Goal: Navigation & Orientation: Find specific page/section

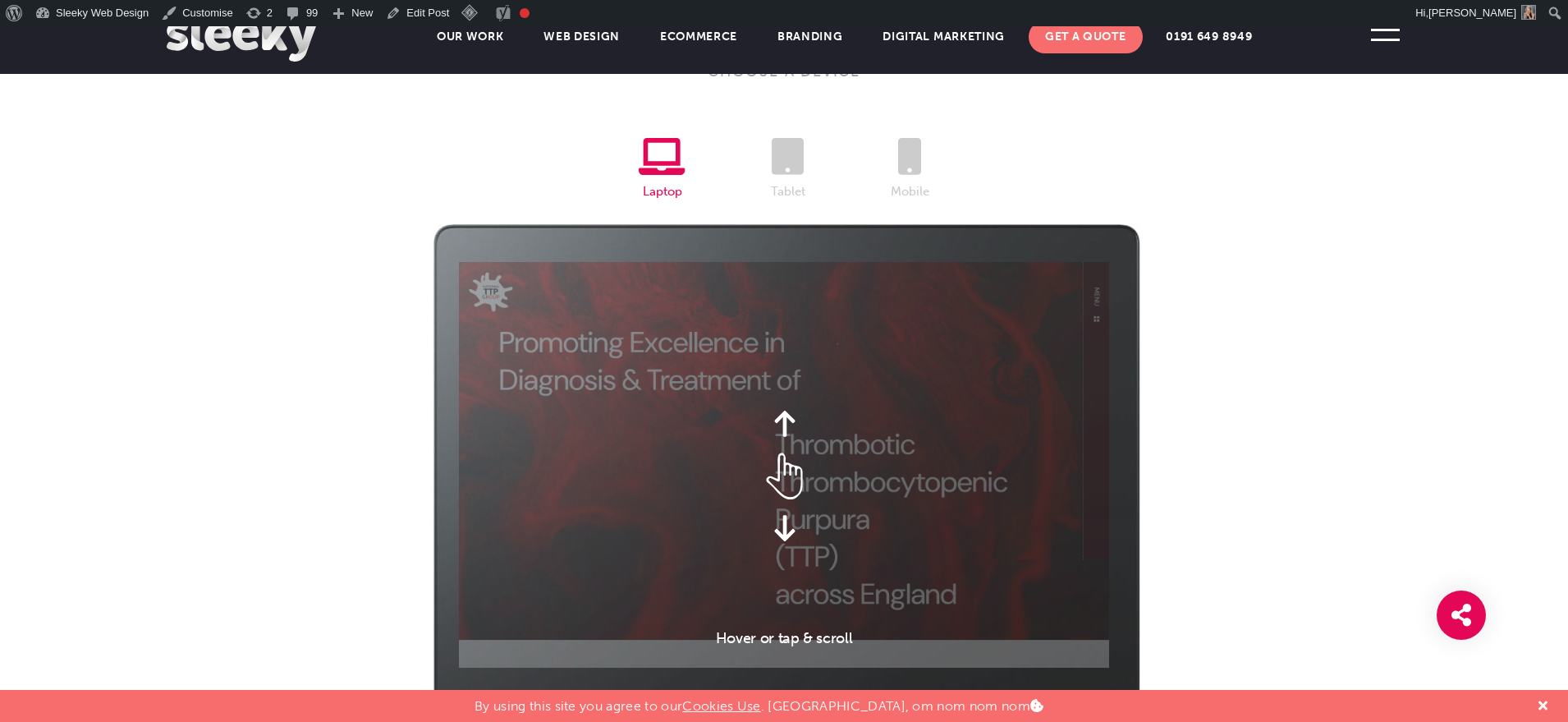
scroll to position [2143, 0]
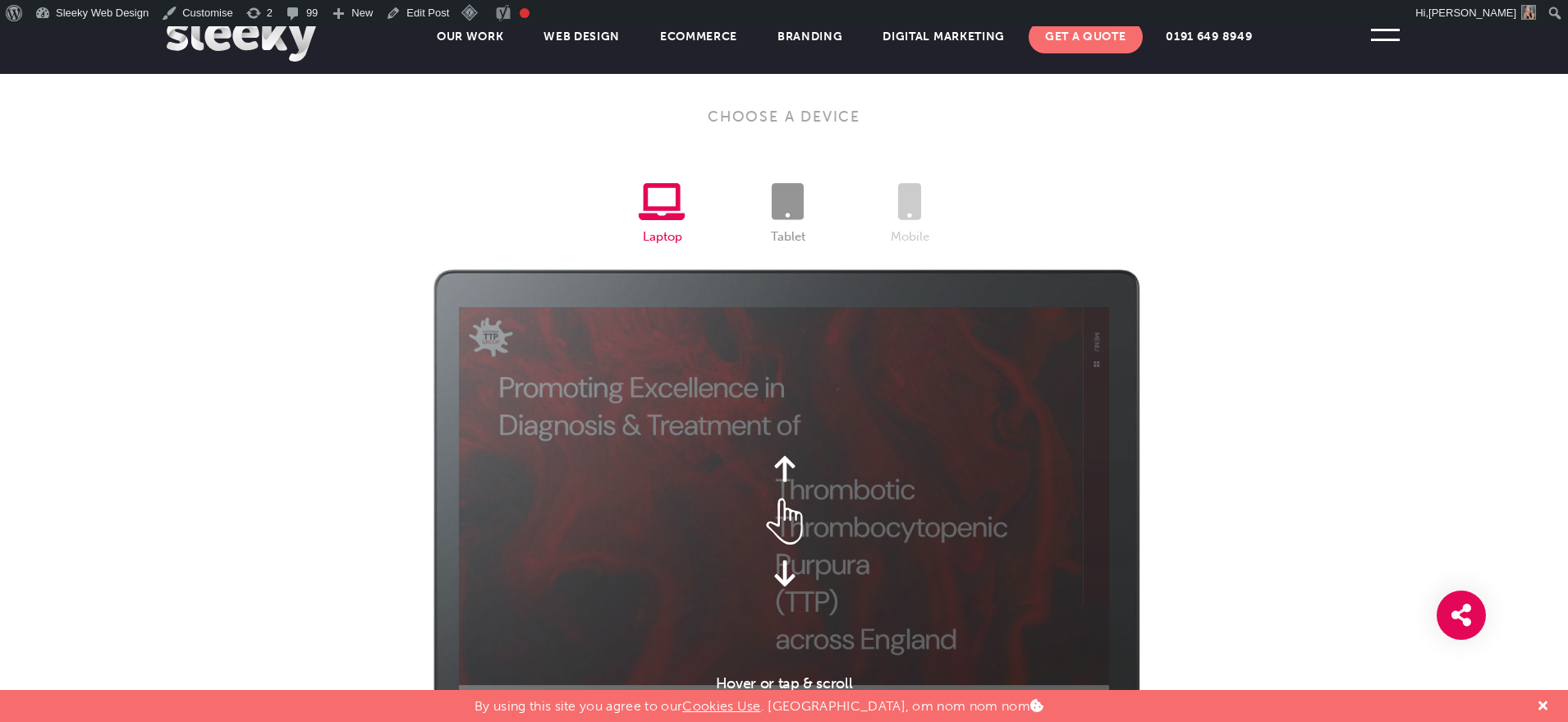
click at [789, 186] on icon at bounding box center [788, 201] width 32 height 37
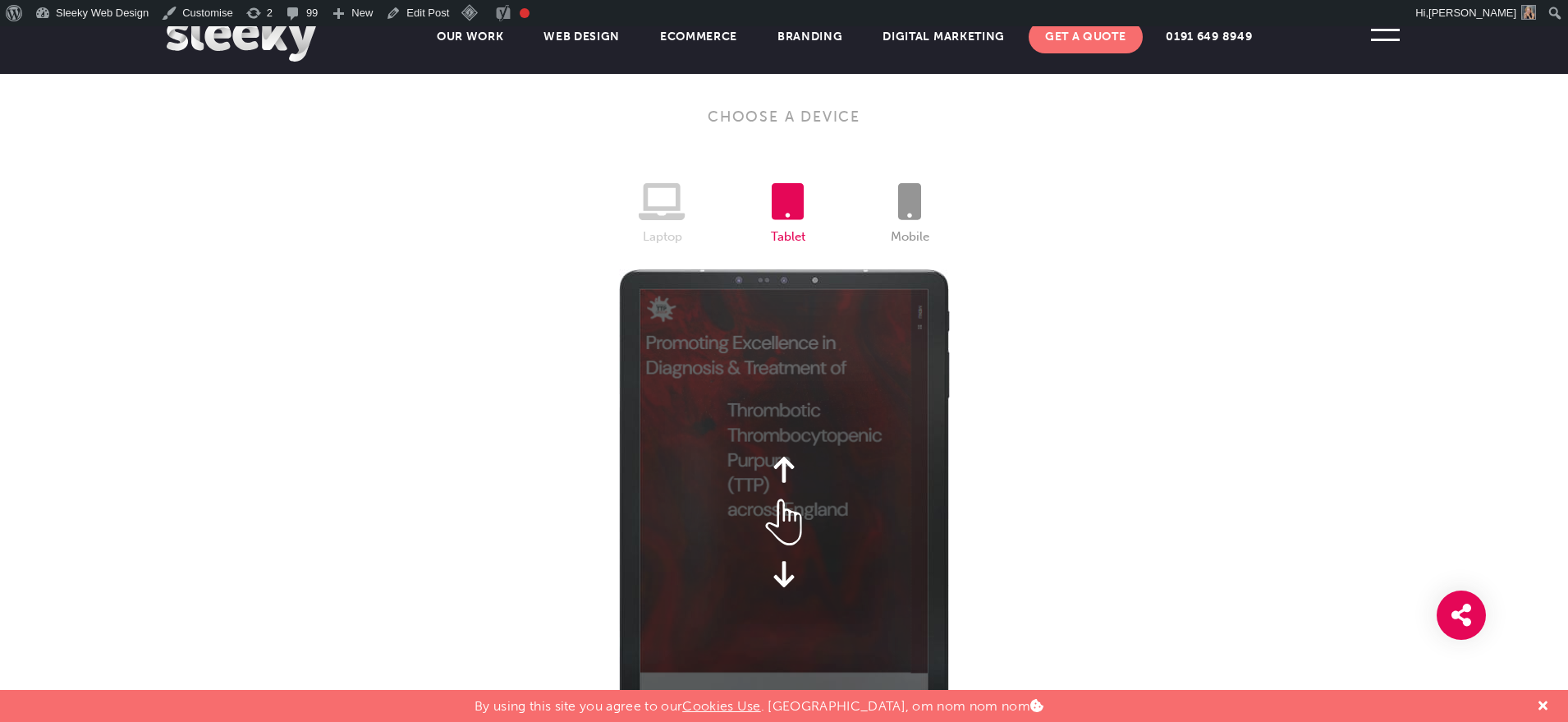
click at [905, 212] on icon at bounding box center [909, 201] width 23 height 37
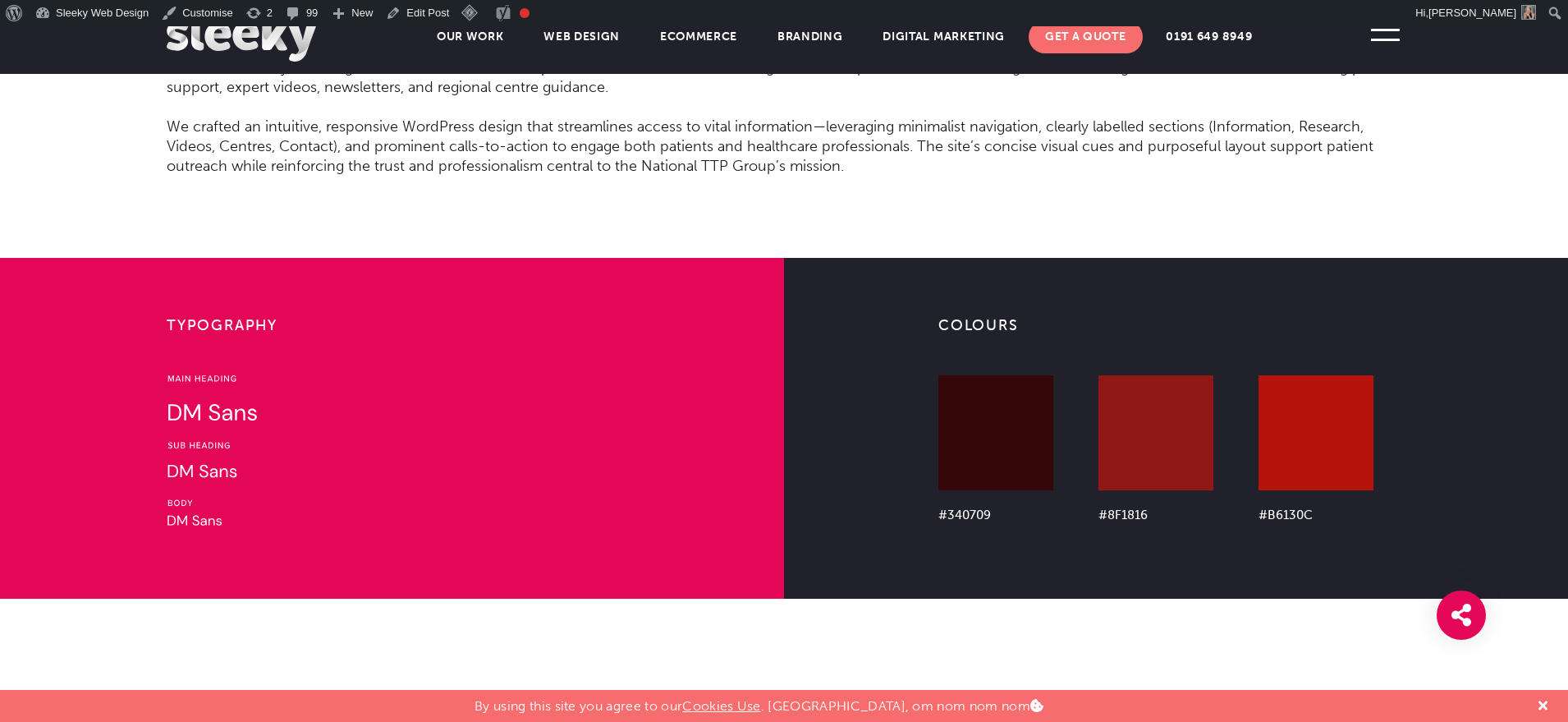
scroll to position [3920, 0]
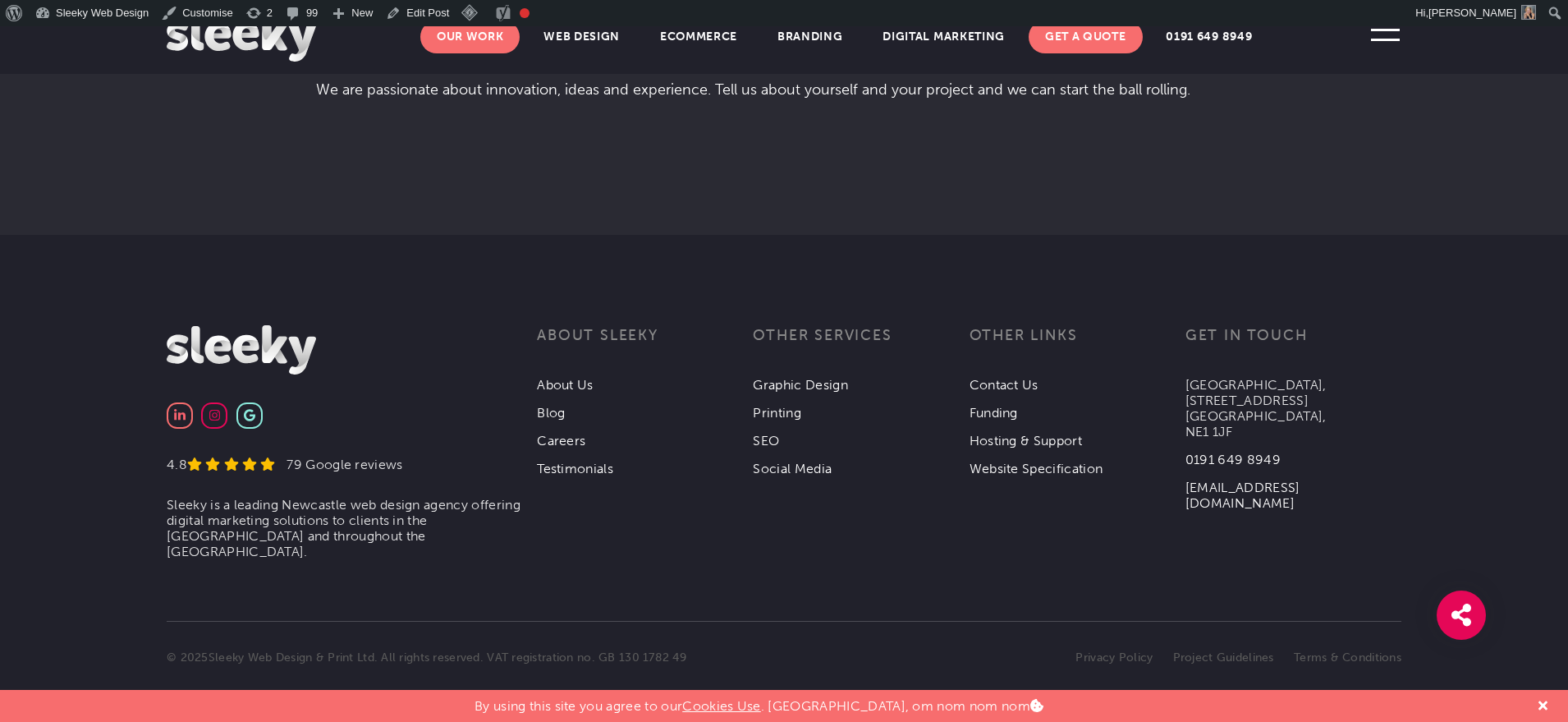
click at [465, 44] on link "Our Work" at bounding box center [471, 36] width 101 height 33
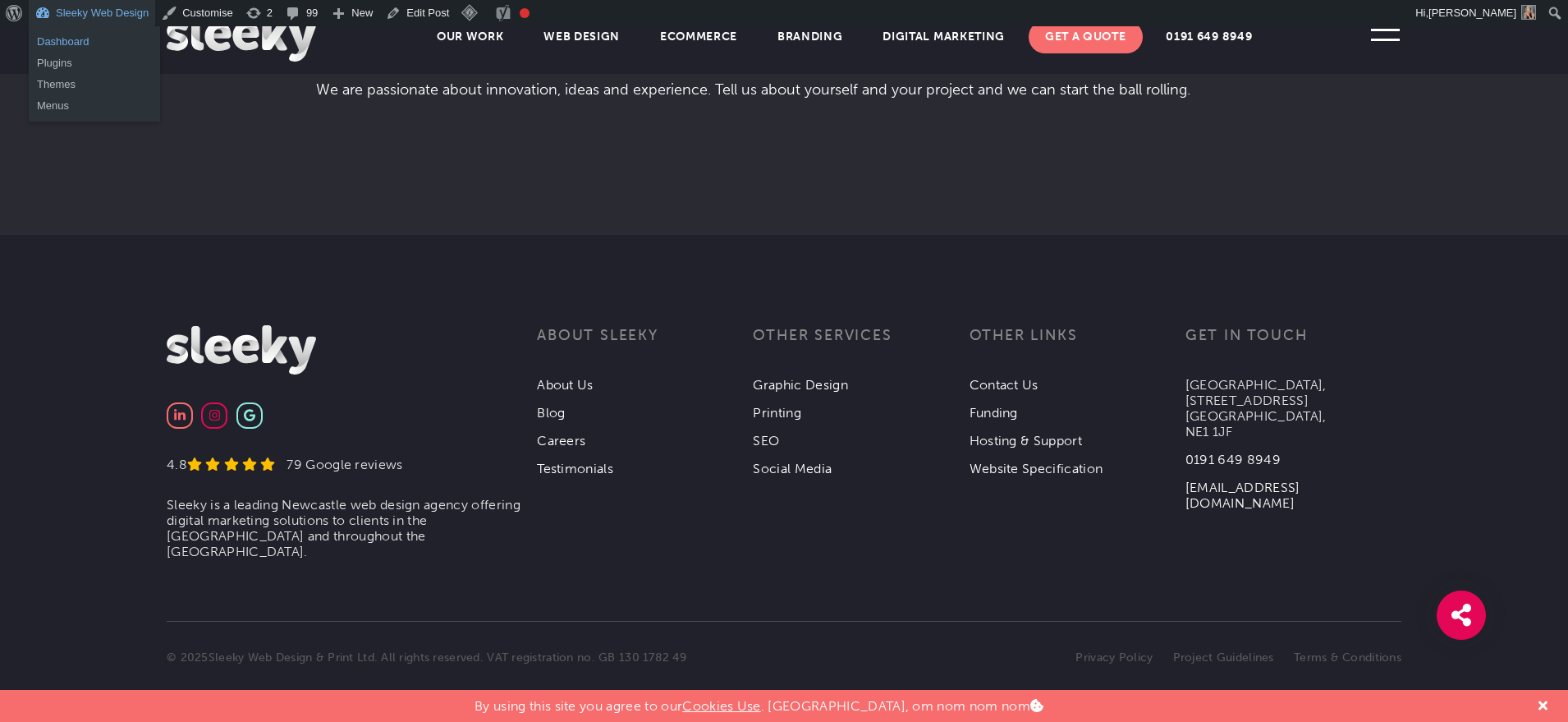
click at [80, 32] on link "Dashboard" at bounding box center [94, 41] width 132 height 21
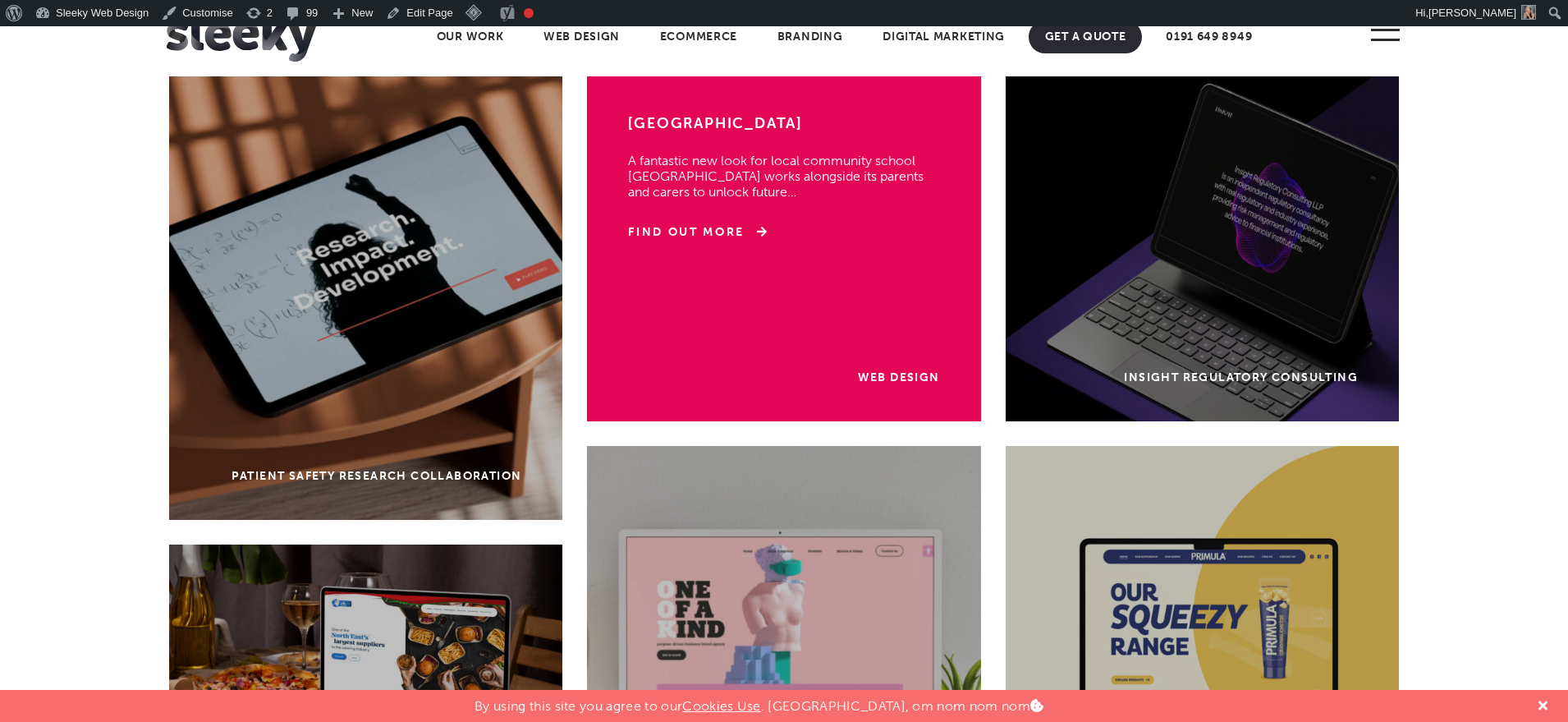
scroll to position [210, 0]
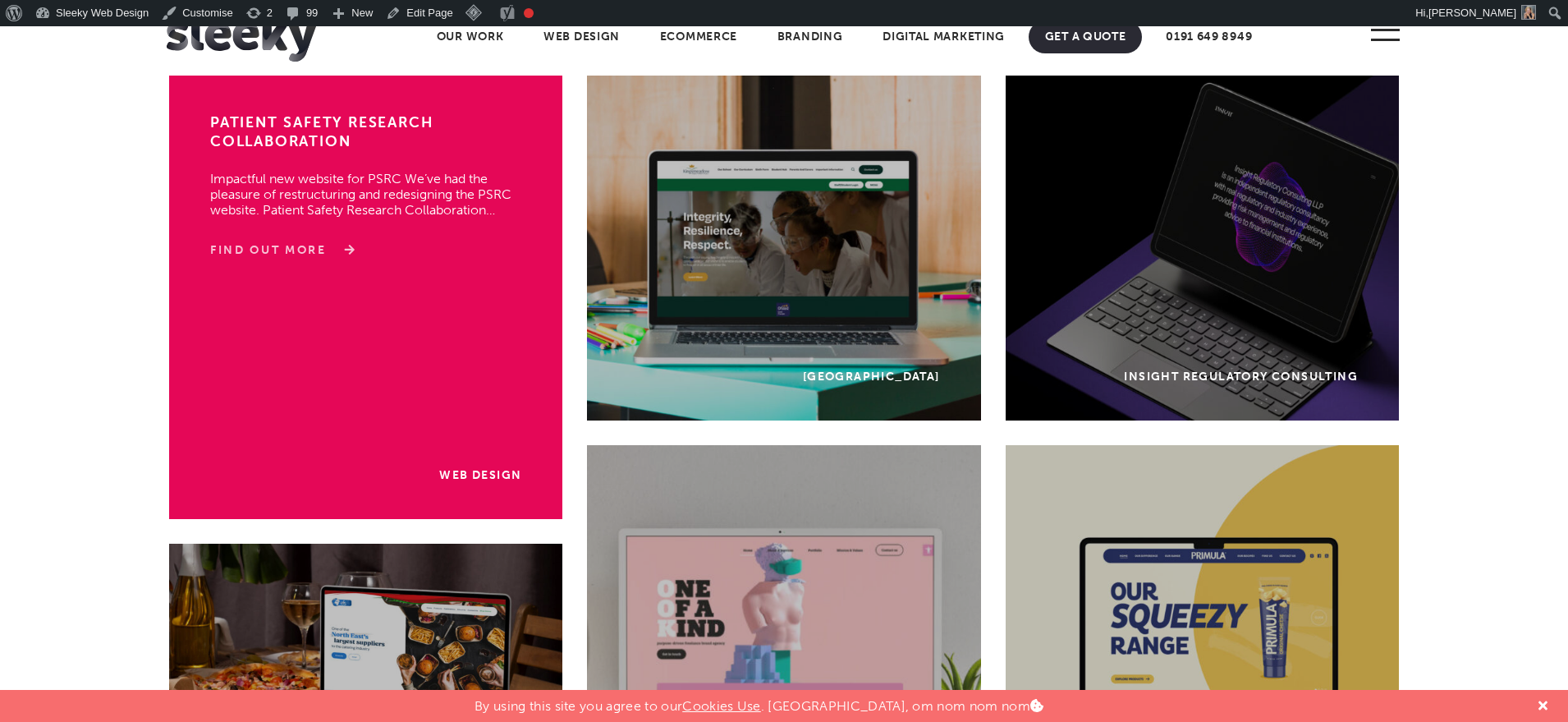
click at [292, 246] on link "Find Out More" at bounding box center [280, 251] width 139 height 17
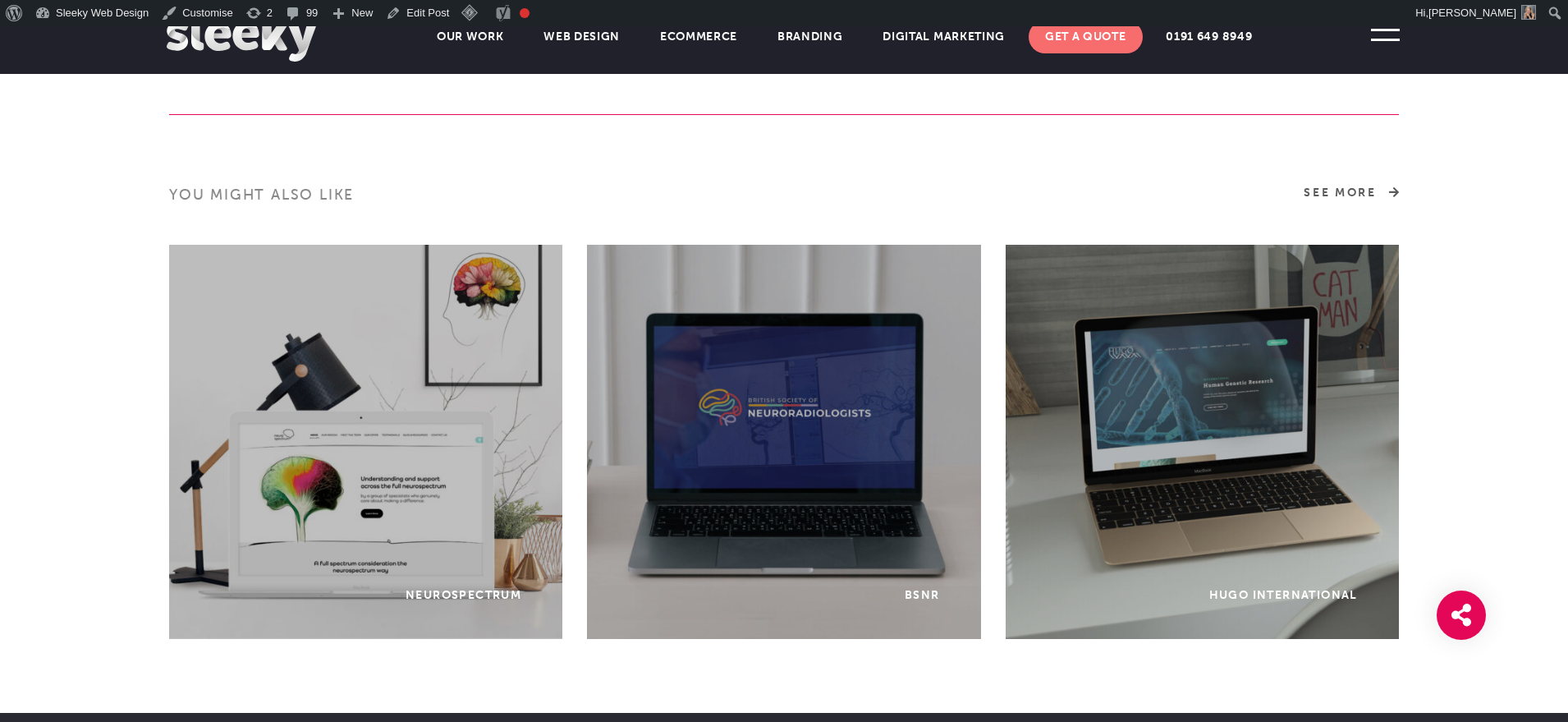
scroll to position [4392, 0]
